Goal: Transaction & Acquisition: Purchase product/service

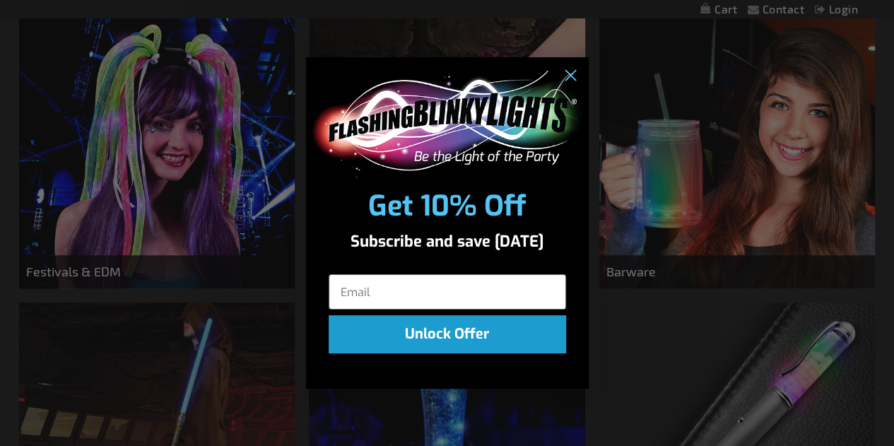
scroll to position [353, 0]
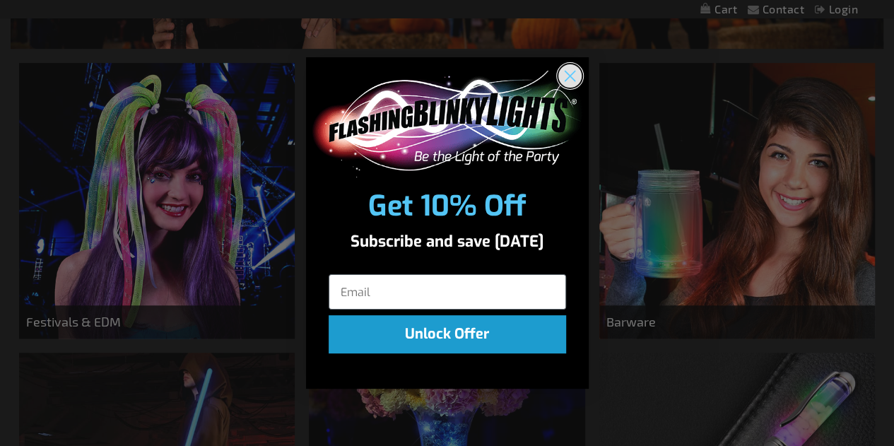
click at [571, 73] on icon "Close dialog" at bounding box center [570, 76] width 10 height 10
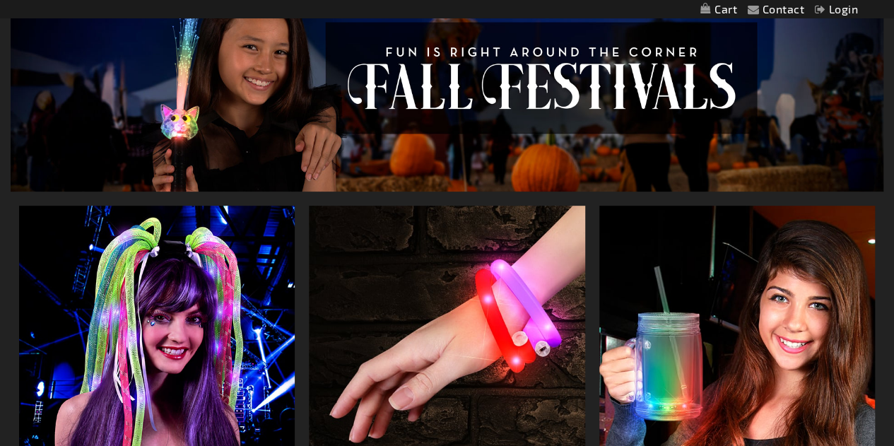
scroll to position [0, 0]
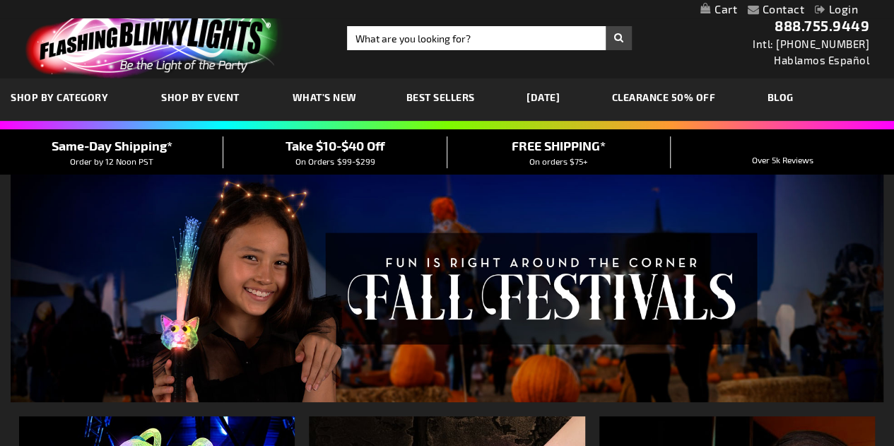
click at [132, 341] on img at bounding box center [447, 289] width 873 height 228
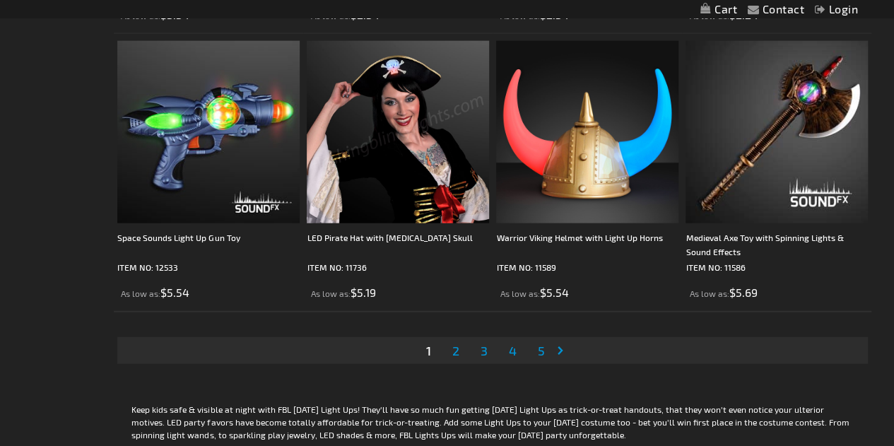
scroll to position [4279, 0]
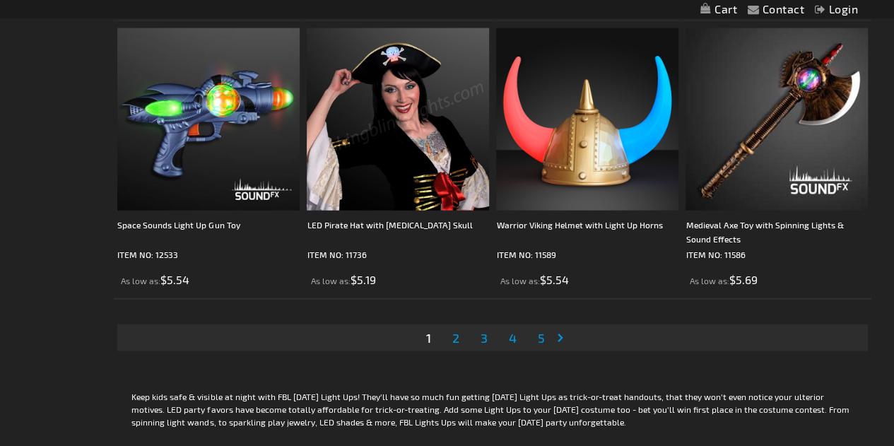
click at [454, 331] on span "2" at bounding box center [455, 338] width 7 height 16
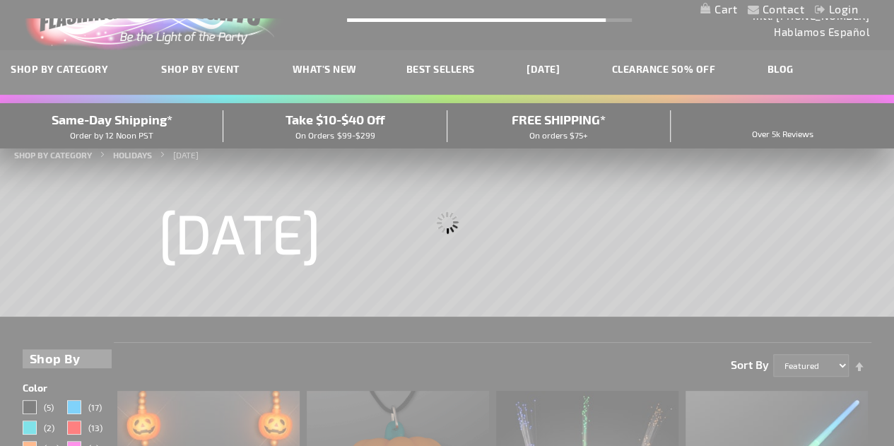
scroll to position [8, 0]
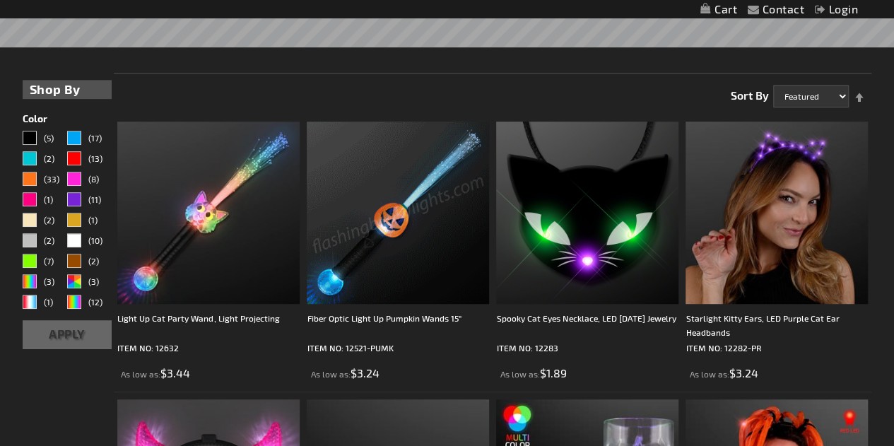
scroll to position [304, 0]
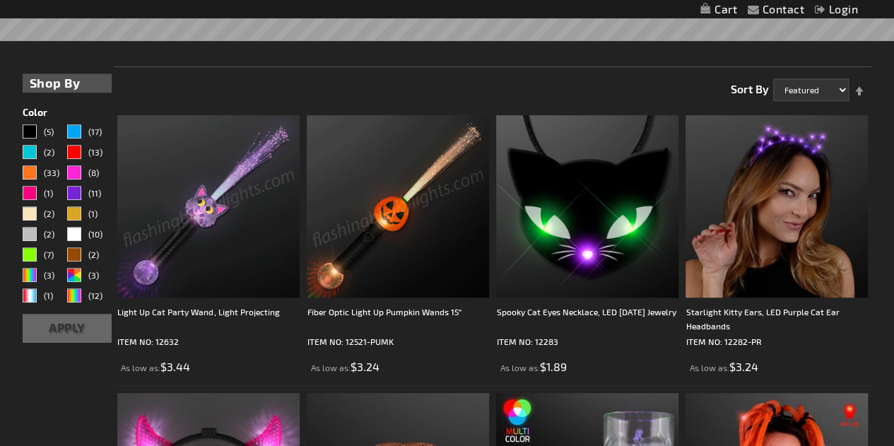
click at [203, 224] on img at bounding box center [208, 206] width 182 height 182
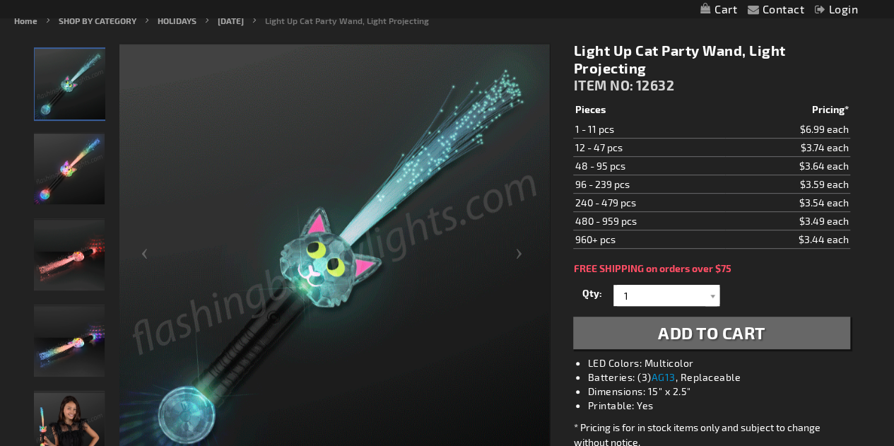
scroll to position [232, 0]
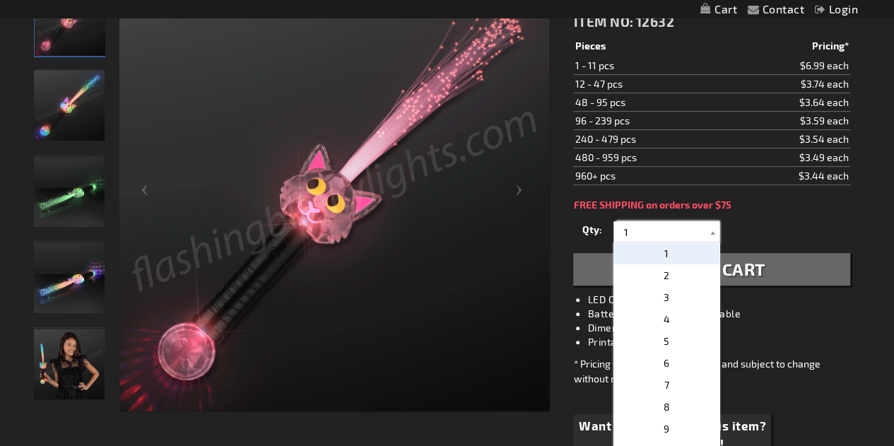
drag, startPoint x: 641, startPoint y: 231, endPoint x: 590, endPoint y: 235, distance: 51.1
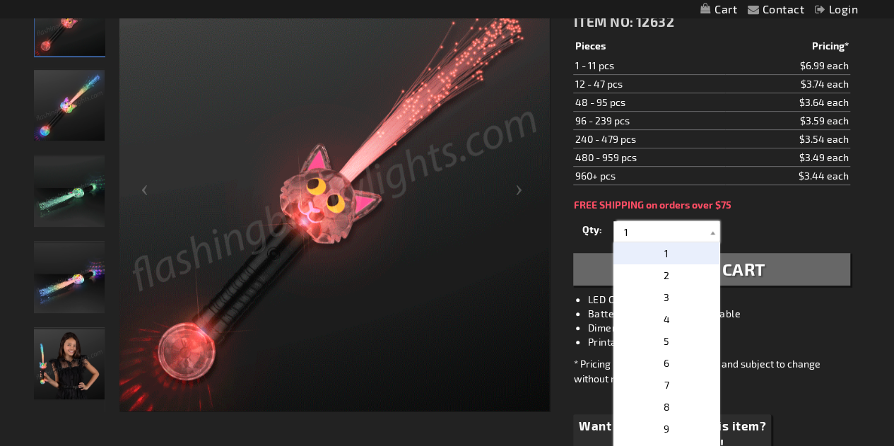
click at [590, 235] on div "Qty 1 2 3 4 5 6 7 8 9 10 11 12 24 36 48 60 72 84 96 108 120 132 144 156 168" at bounding box center [711, 232] width 276 height 28
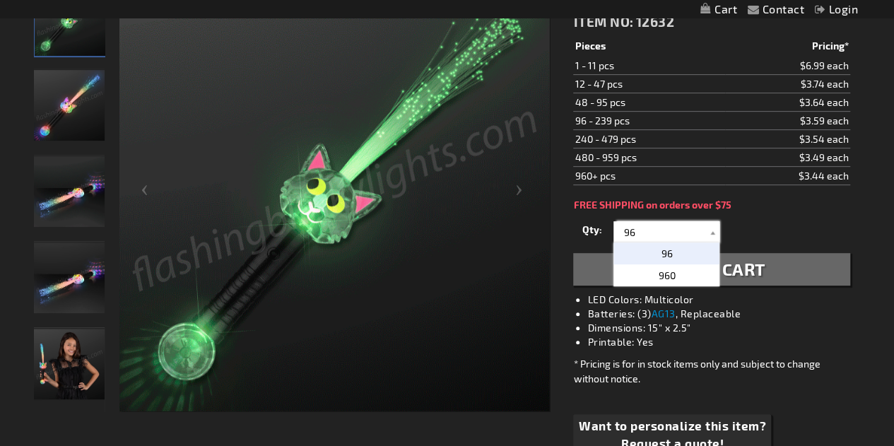
type input "96"
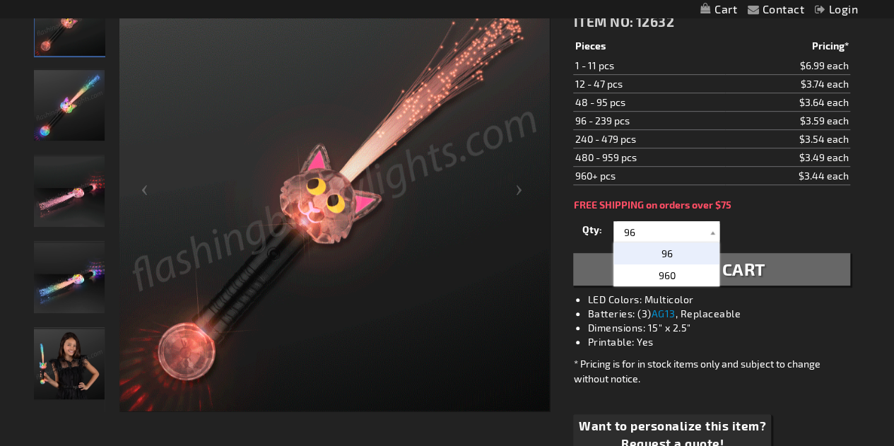
click at [648, 251] on p "96" at bounding box center [666, 253] width 106 height 22
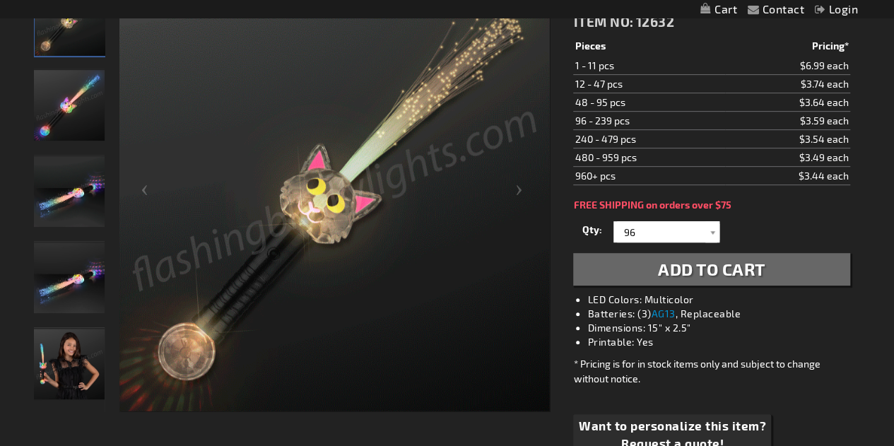
click at [701, 271] on span "Add to Cart" at bounding box center [711, 269] width 107 height 20
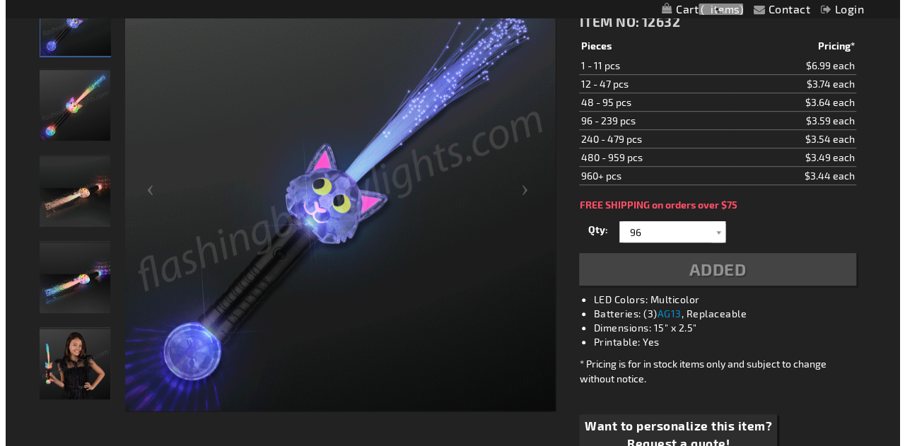
scroll to position [264, 0]
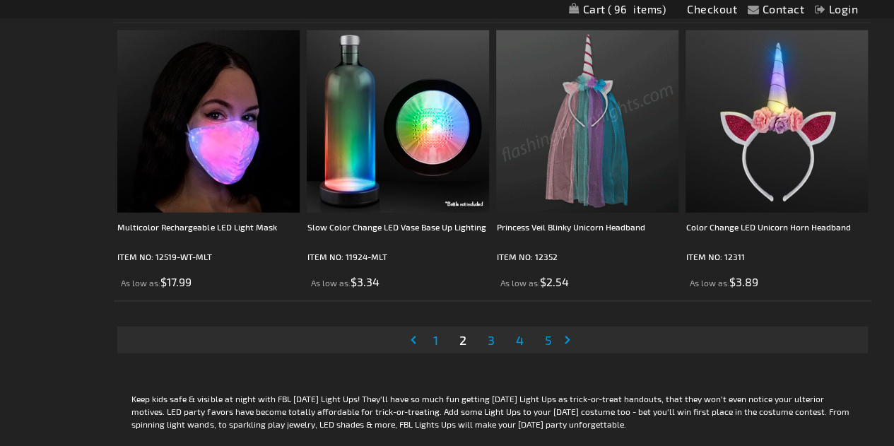
scroll to position [4277, 0]
click at [492, 336] on span "3" at bounding box center [490, 340] width 7 height 16
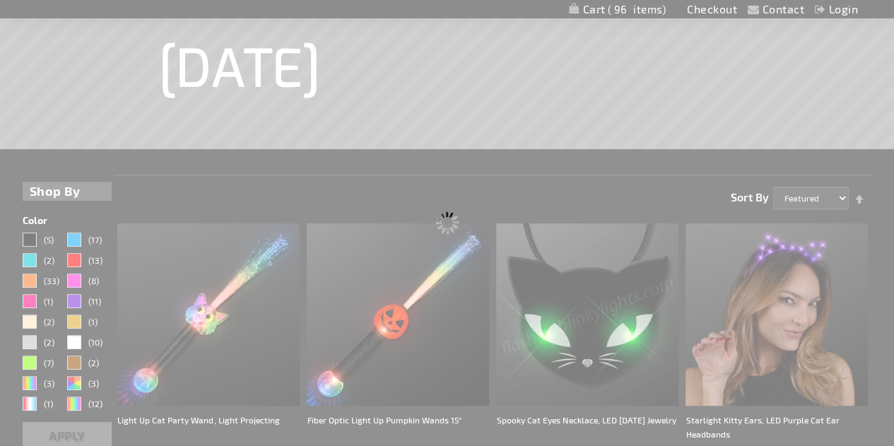
scroll to position [45, 0]
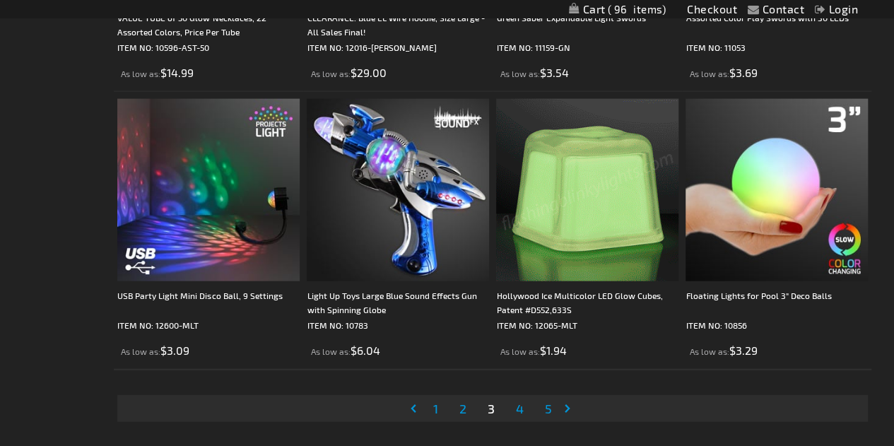
scroll to position [4226, 0]
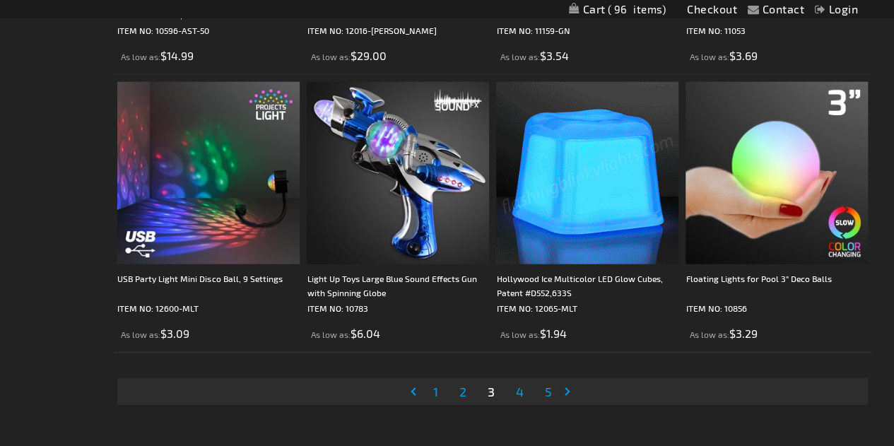
click at [519, 387] on span "4" at bounding box center [519, 392] width 8 height 16
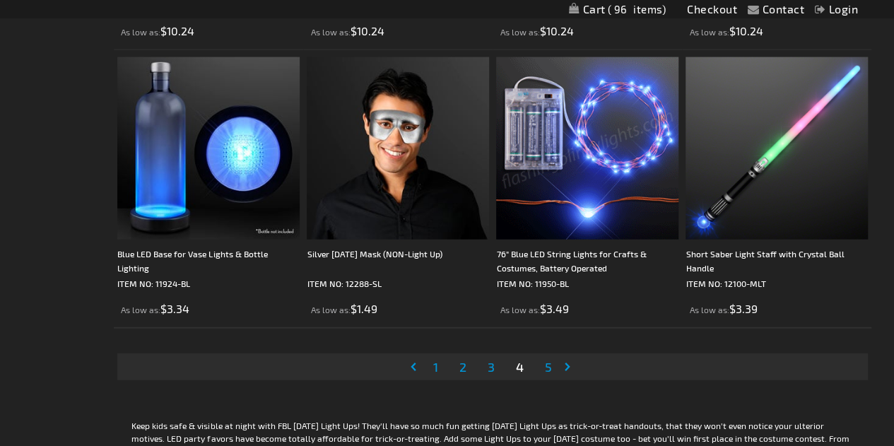
scroll to position [4252, 0]
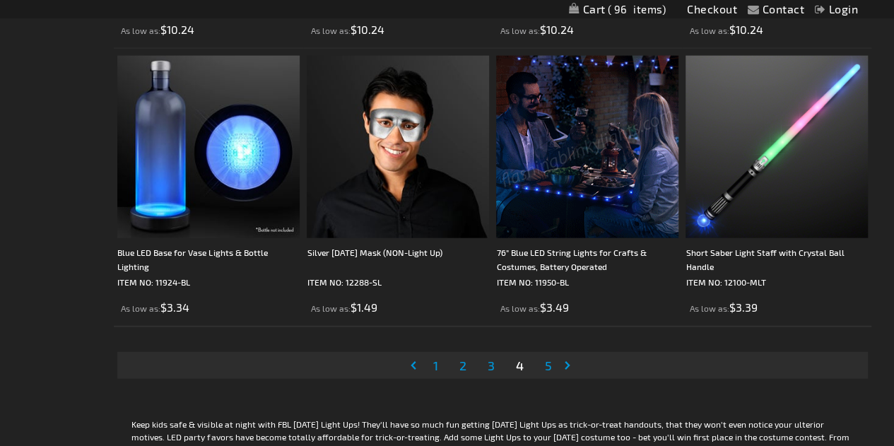
click at [549, 366] on span "5" at bounding box center [547, 366] width 7 height 16
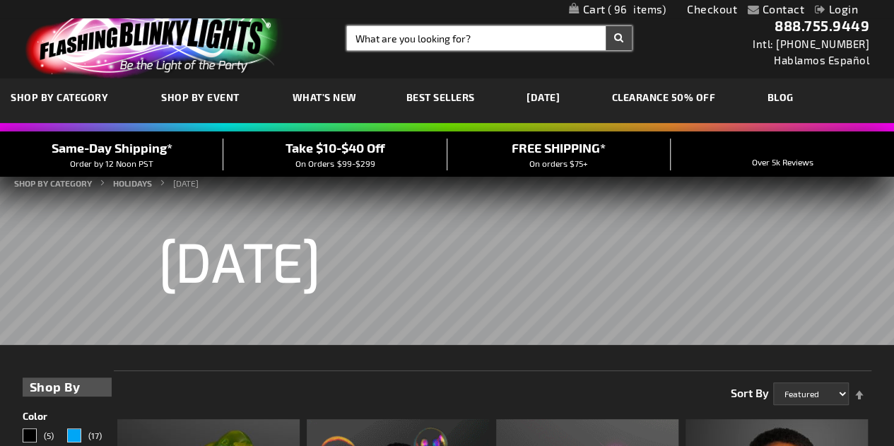
click at [375, 36] on input "Search" at bounding box center [489, 38] width 285 height 24
type input "alien"
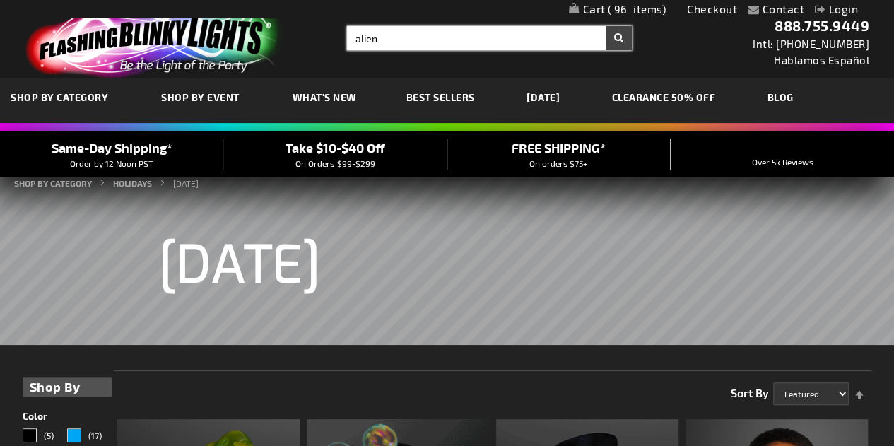
click at [606, 26] on button "Search" at bounding box center [619, 38] width 26 height 24
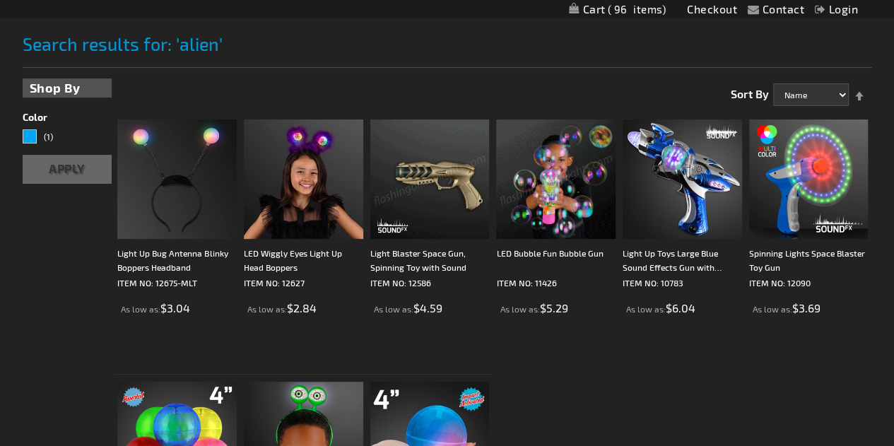
scroll to position [170, 0]
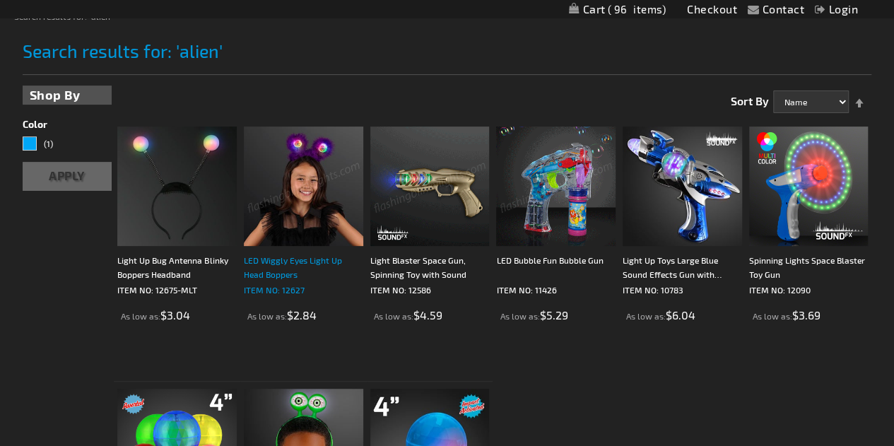
click at [291, 258] on div "LED Wiggly Eyes Light Up Head Boppers" at bounding box center [303, 267] width 119 height 28
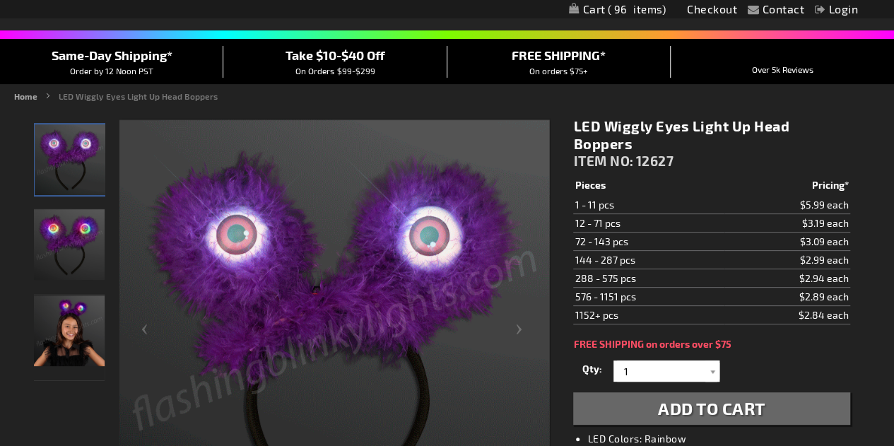
scroll to position [115, 0]
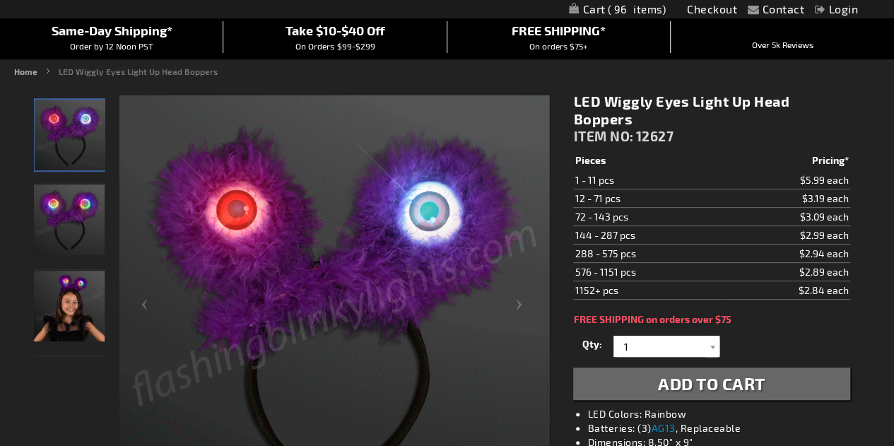
click at [399, 341] on img at bounding box center [334, 310] width 430 height 430
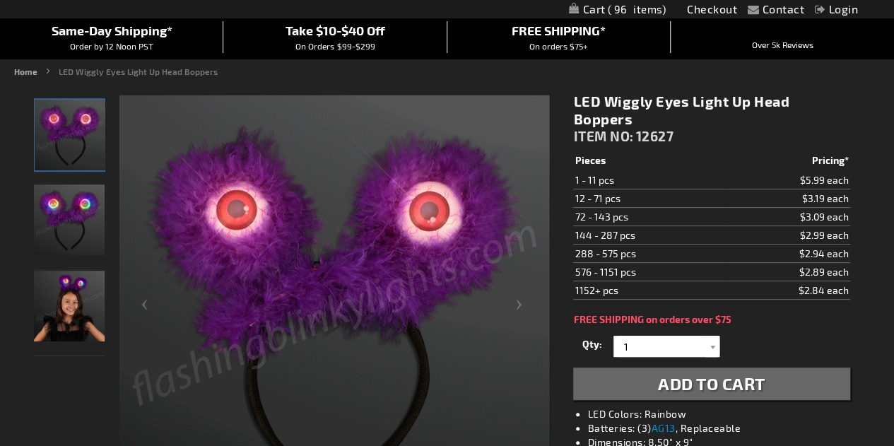
scroll to position [133, 0]
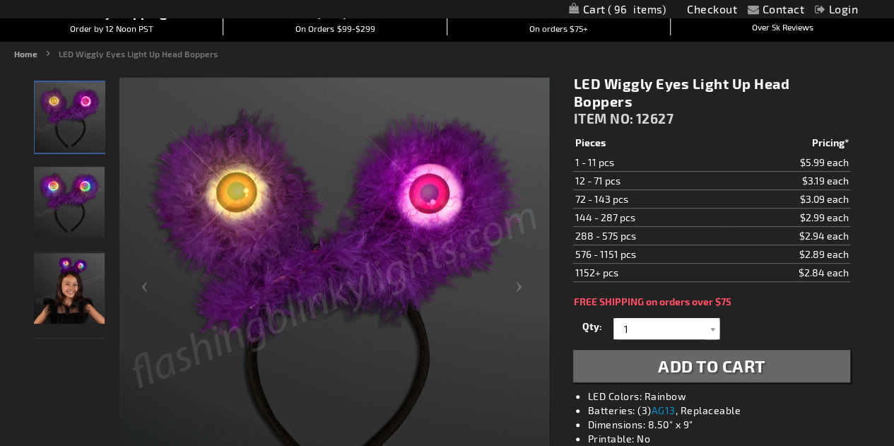
click at [73, 275] on img "Girl wearing LED Wiggly Eyes Light Up Head Boppers" at bounding box center [69, 288] width 71 height 71
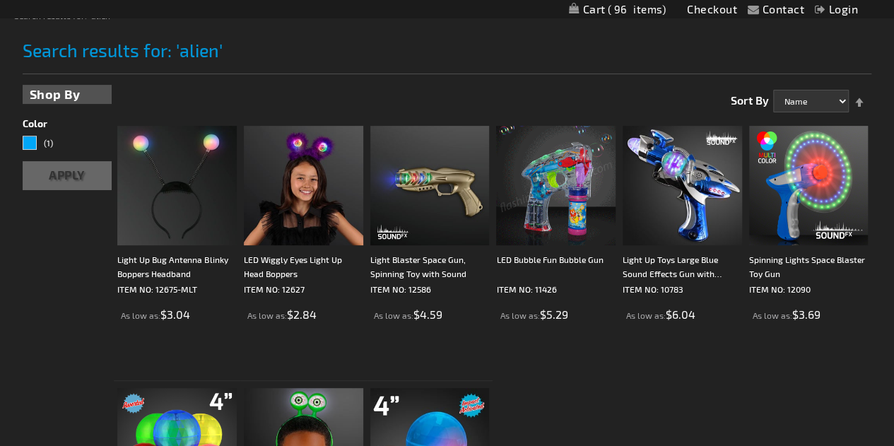
scroll to position [170, 0]
click at [167, 184] on img at bounding box center [176, 186] width 119 height 119
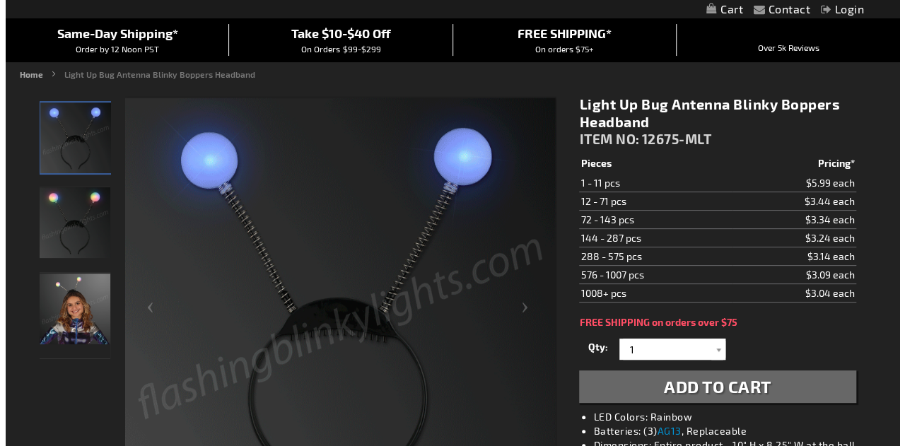
scroll to position [113, 0]
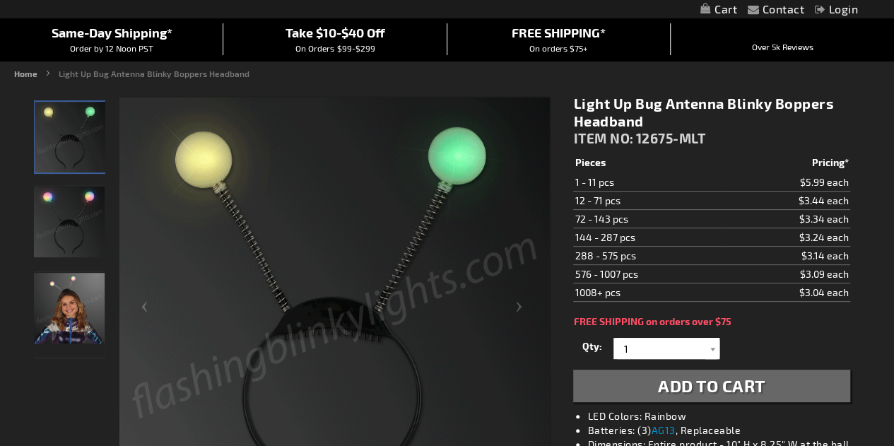
click at [71, 295] on img "Light Up Bug Antenna Blinky Boppers Headband" at bounding box center [69, 308] width 71 height 71
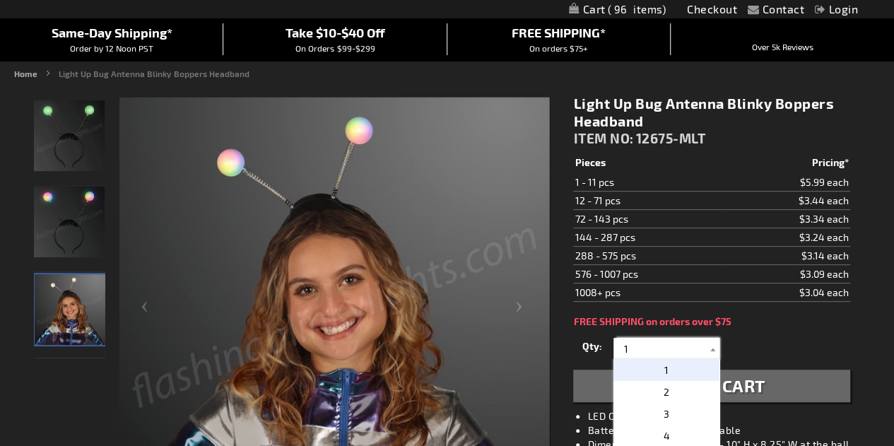
click at [647, 341] on input "1" at bounding box center [668, 348] width 102 height 21
drag, startPoint x: 647, startPoint y: 341, endPoint x: 599, endPoint y: 344, distance: 48.1
click at [599, 344] on div "Qty 1 2 3 4 5 6 7 8 9 10 11 12 24 36 48 60 72 84 96 108 120 132 144 156 168" at bounding box center [711, 348] width 276 height 28
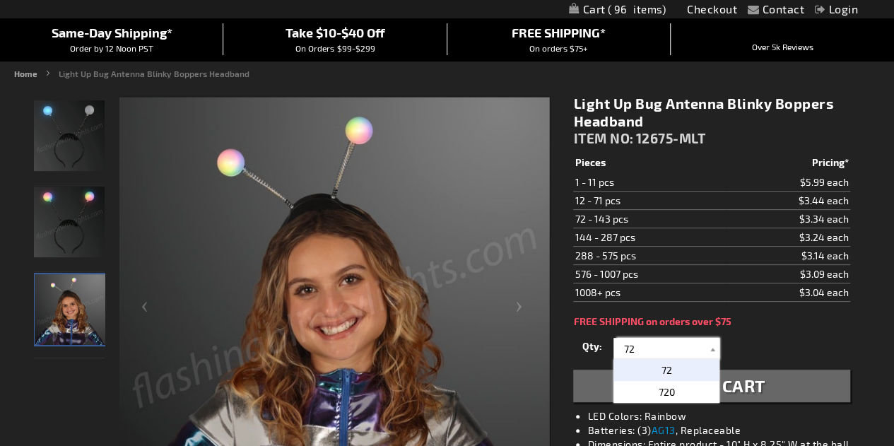
type input "72"
click at [748, 391] on span "Add to Cart" at bounding box center [711, 385] width 107 height 20
